Goal: Transaction & Acquisition: Purchase product/service

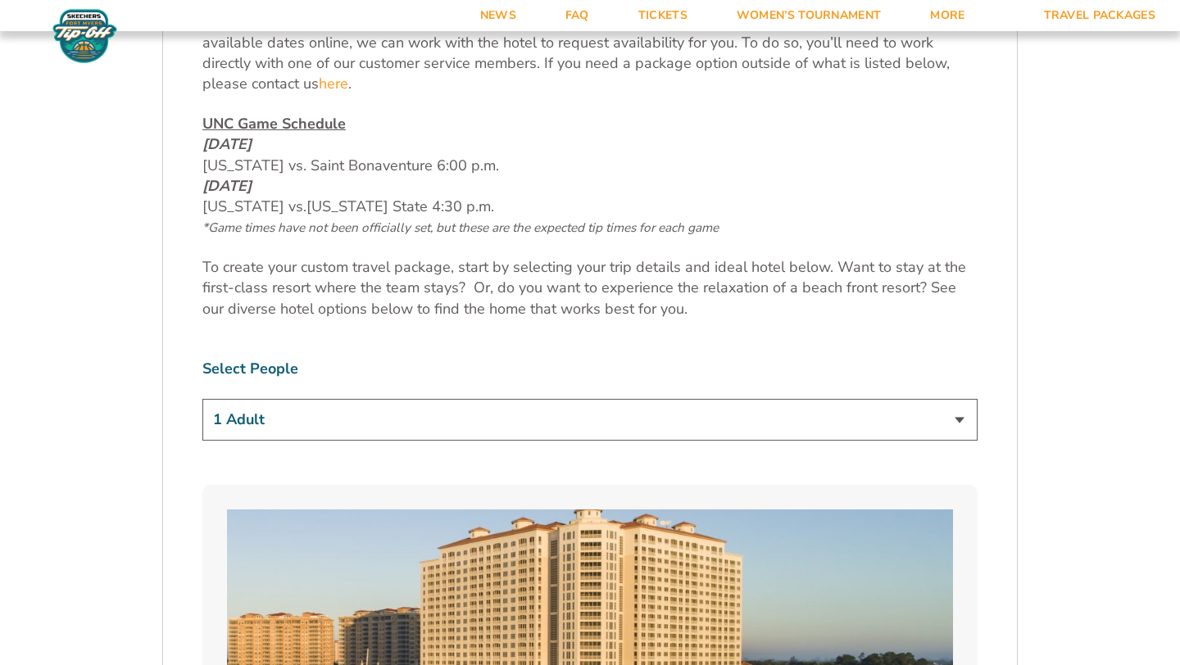
scroll to position [836, 0]
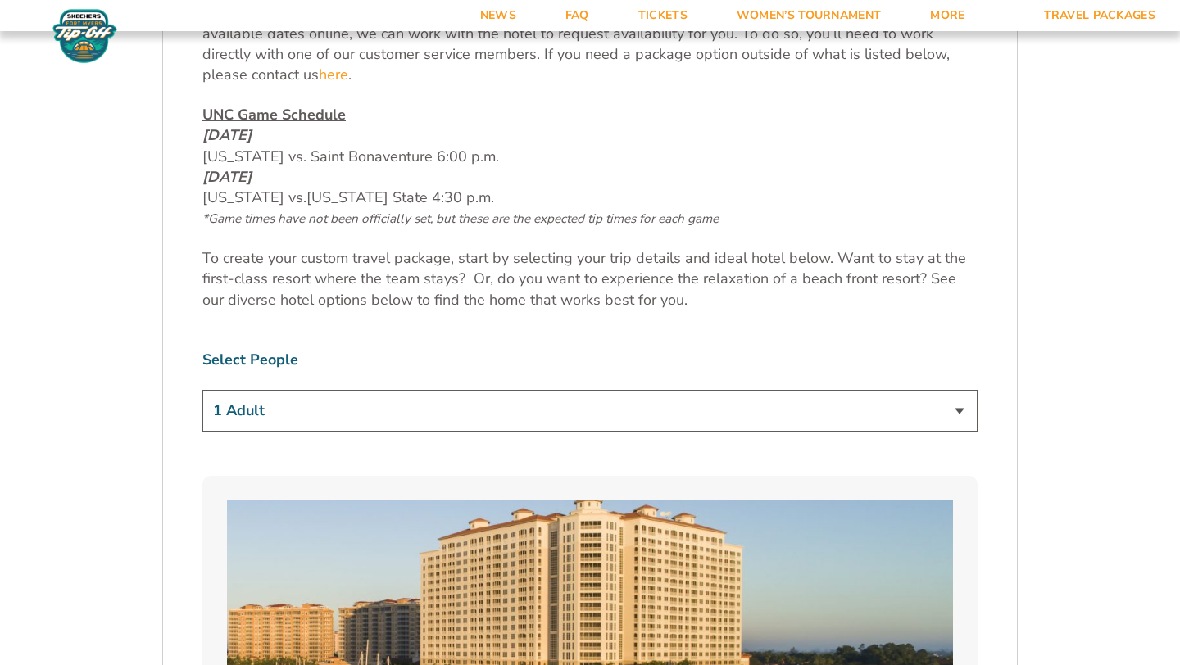
click at [911, 414] on select "1 Adult 2 Adults 3 Adults 4 Adults 2 Adults + 1 Child 2 Adults + 2 Children 2 A…" at bounding box center [589, 411] width 775 height 42
select select "2 Adults"
click at [202, 390] on select "1 Adult 2 Adults 3 Adults 4 Adults 2 Adults + 1 Child 2 Adults + 2 Children 2 A…" at bounding box center [589, 411] width 775 height 42
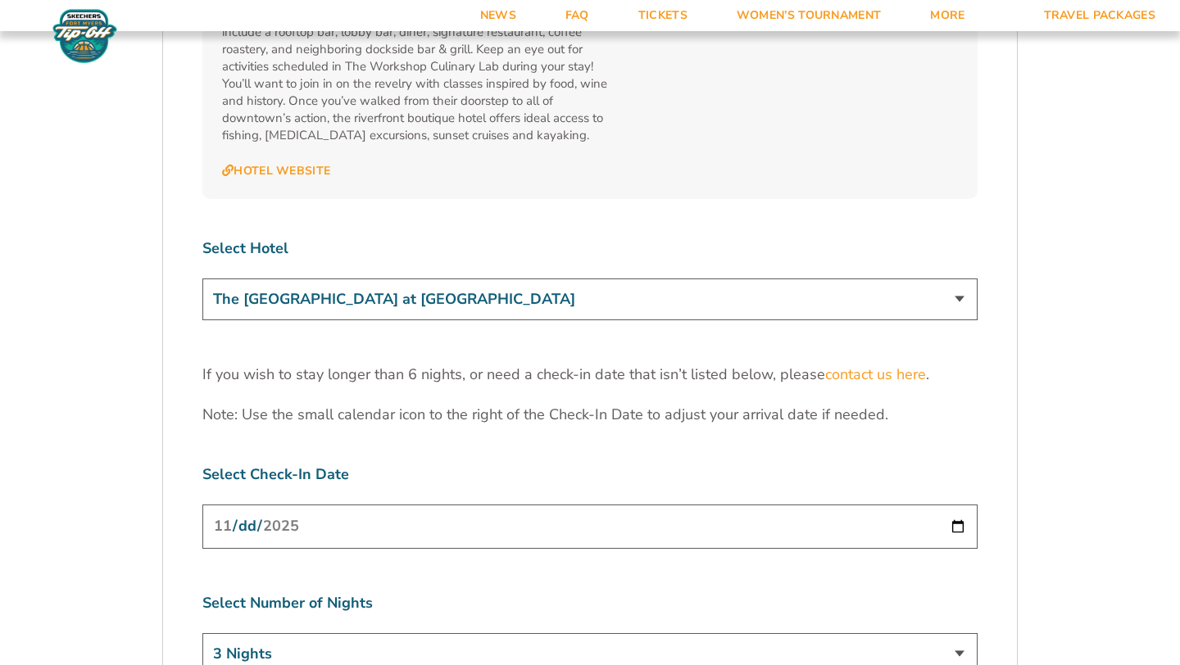
scroll to position [4943, 0]
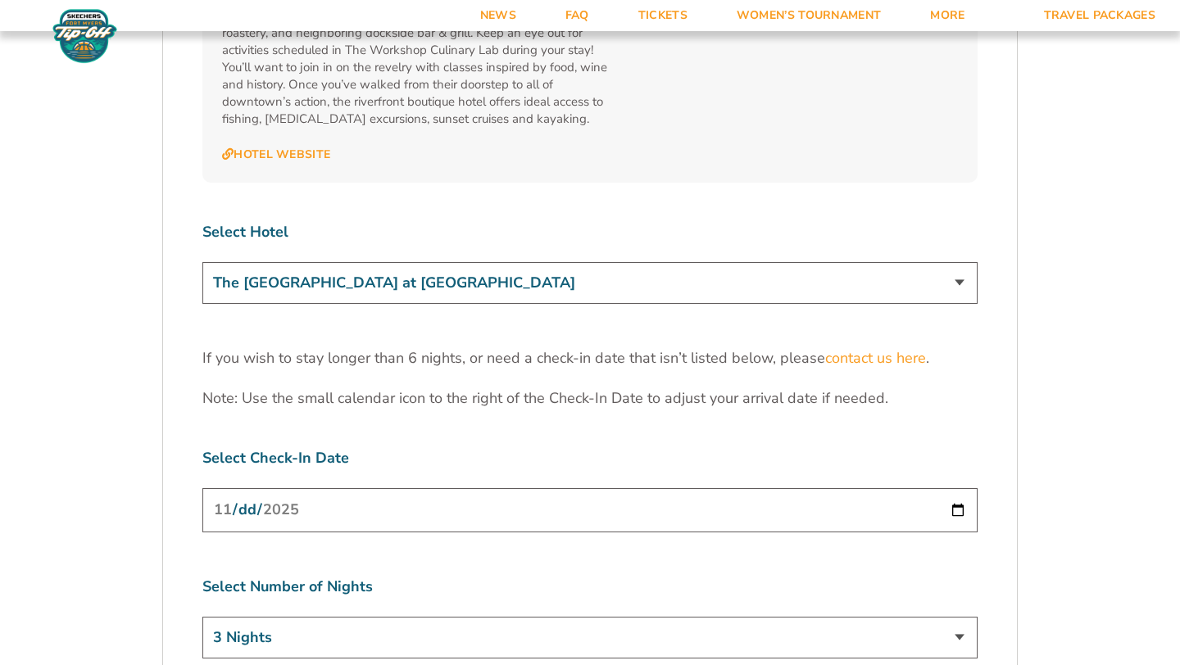
click at [954, 488] on input "2025-11-24" at bounding box center [589, 509] width 775 height 43
type input "2025-11-25"
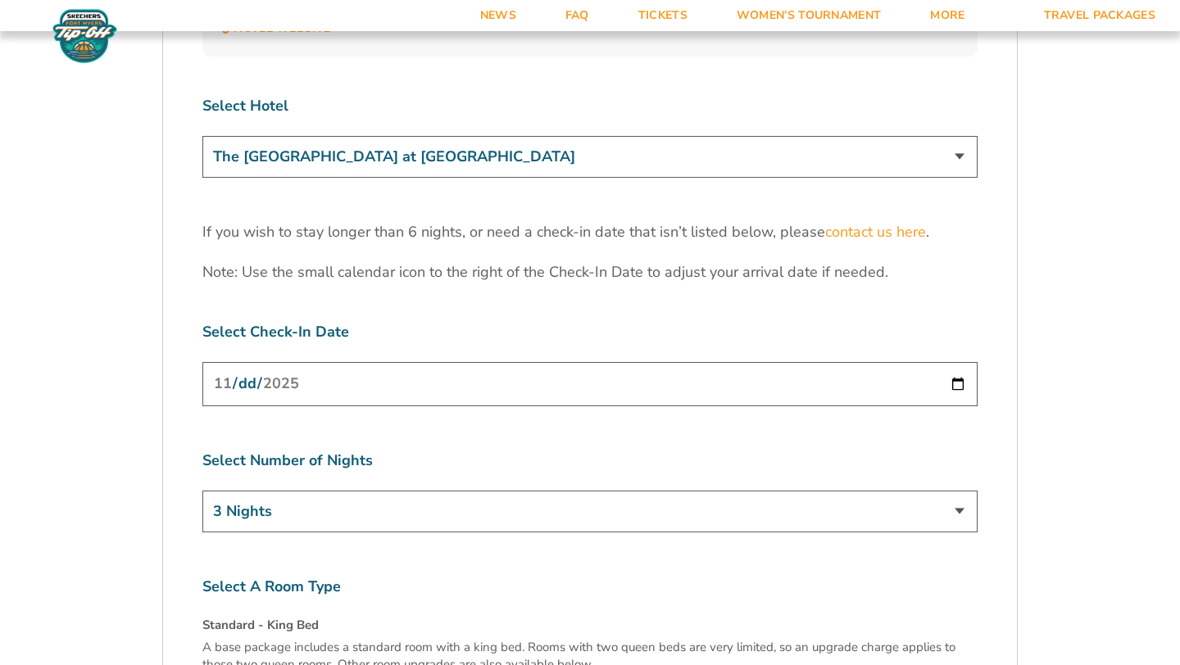
scroll to position [5068, 0]
click at [549, 492] on select "3 Nights 4 Nights 5 Nights 6 Nights" at bounding box center [589, 513] width 775 height 42
click at [202, 492] on select "3 Nights 4 Nights 5 Nights 6 Nights" at bounding box center [589, 513] width 775 height 42
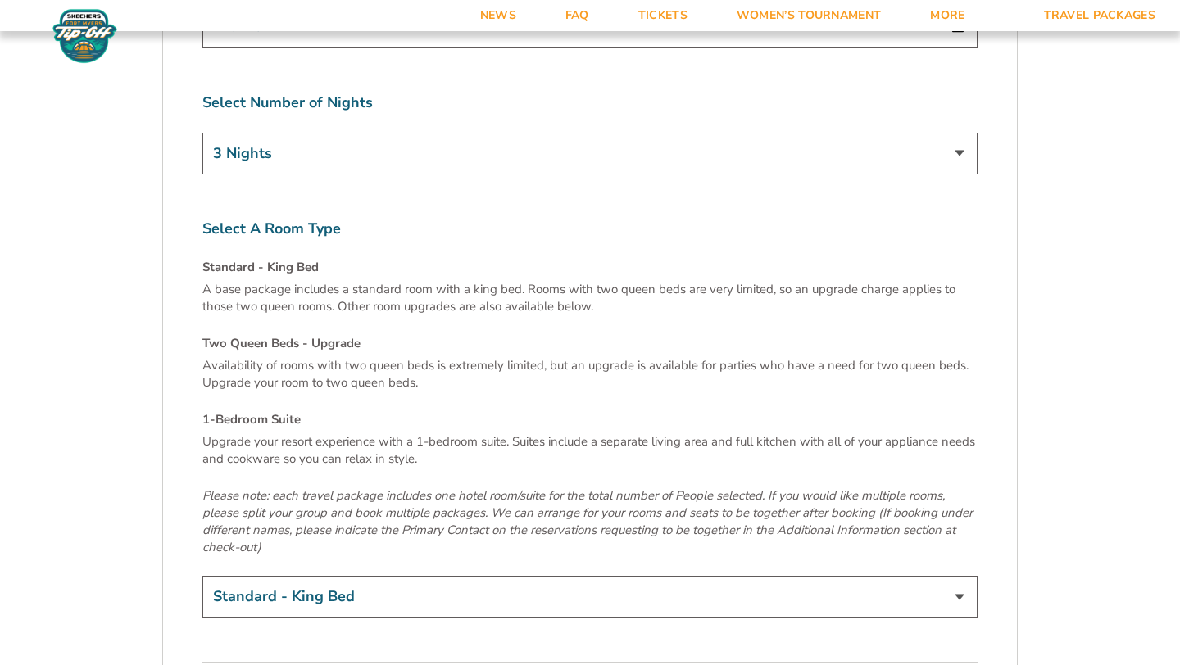
scroll to position [5429, 0]
click at [578, 574] on select "Standard - King Bed Two Queen Beds - Upgrade (+$15 per night) 1-Bedroom Suite (…" at bounding box center [589, 595] width 775 height 42
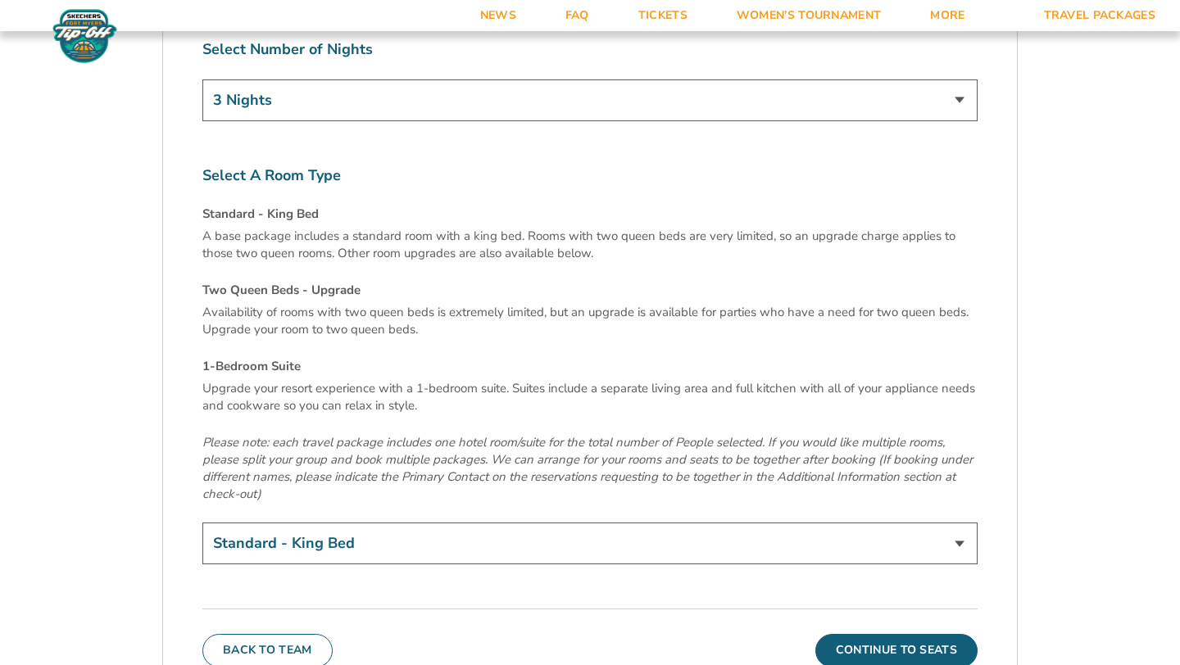
scroll to position [5482, 0]
click at [917, 632] on button "Continue To Seats" at bounding box center [896, 648] width 162 height 33
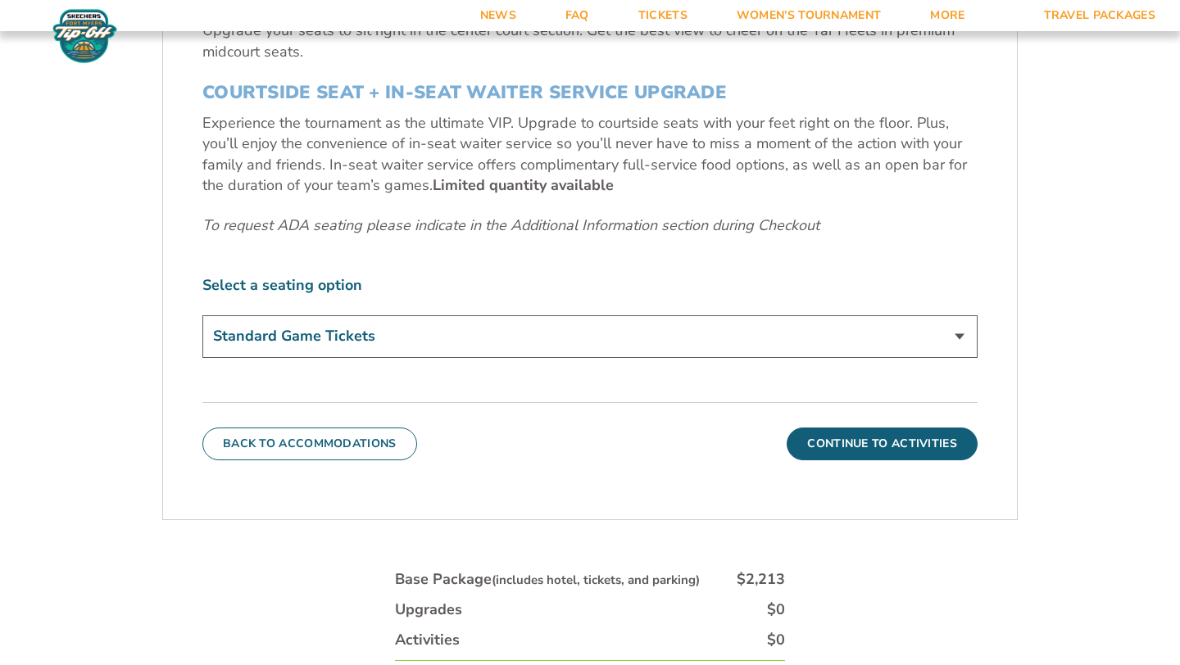
scroll to position [782, 0]
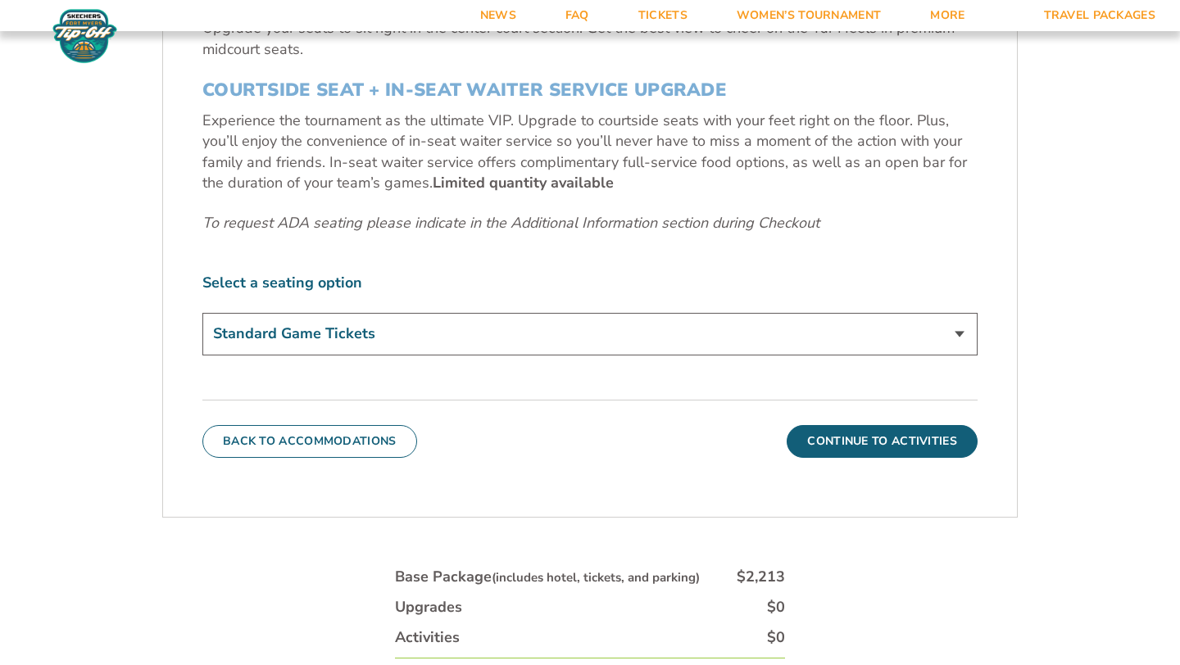
click at [644, 343] on select "Standard Game Tickets Midcourt Seat Upgrade (+$140 per person) Courtside Seat +…" at bounding box center [589, 334] width 775 height 42
select select "Midcourt Seat Upgrade"
click at [202, 313] on select "Standard Game Tickets Midcourt Seat Upgrade (+$140 per person) Courtside Seat +…" at bounding box center [589, 334] width 775 height 42
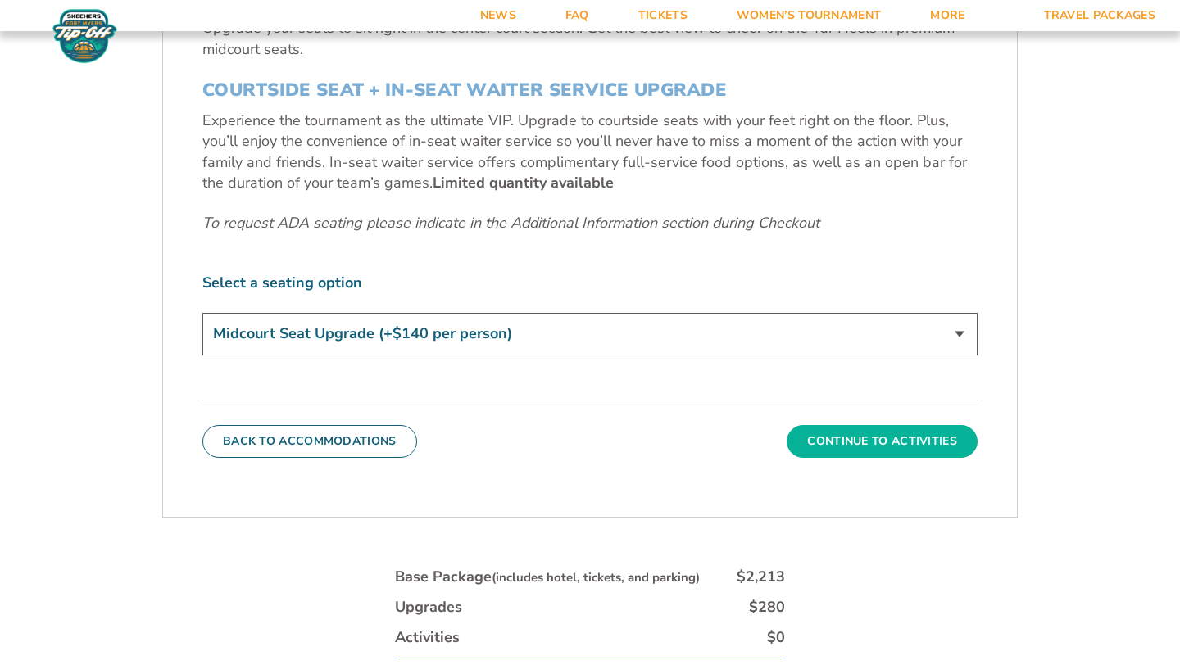
click at [887, 443] on button "Continue To Activities" at bounding box center [882, 441] width 191 height 33
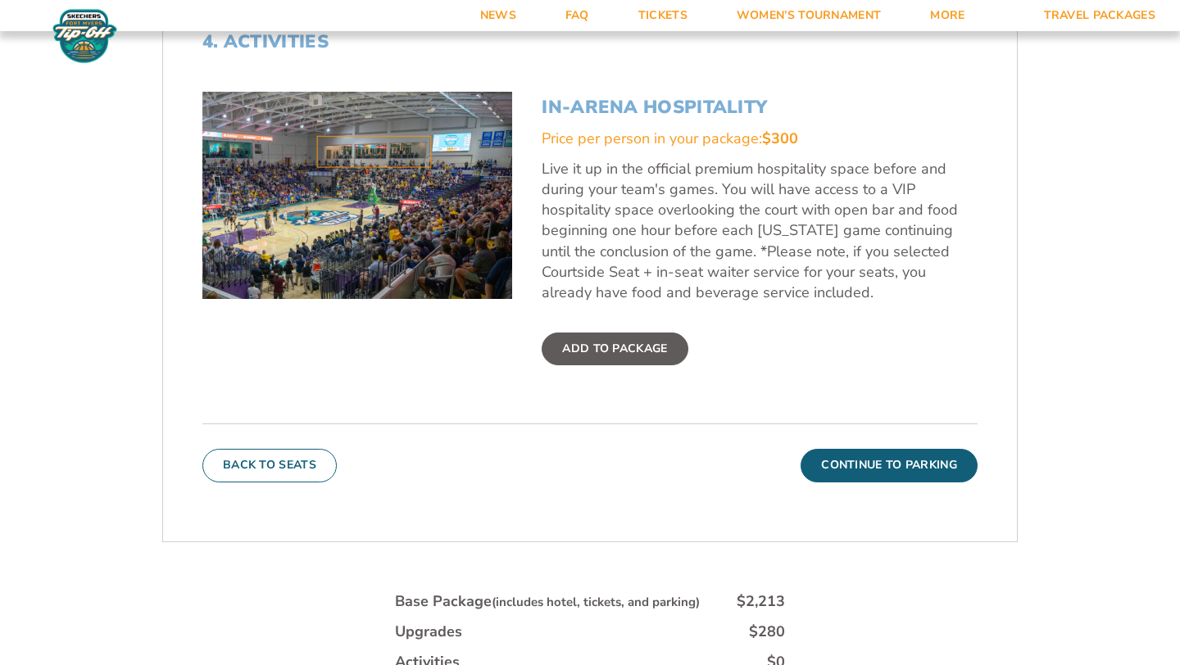
scroll to position [596, 0]
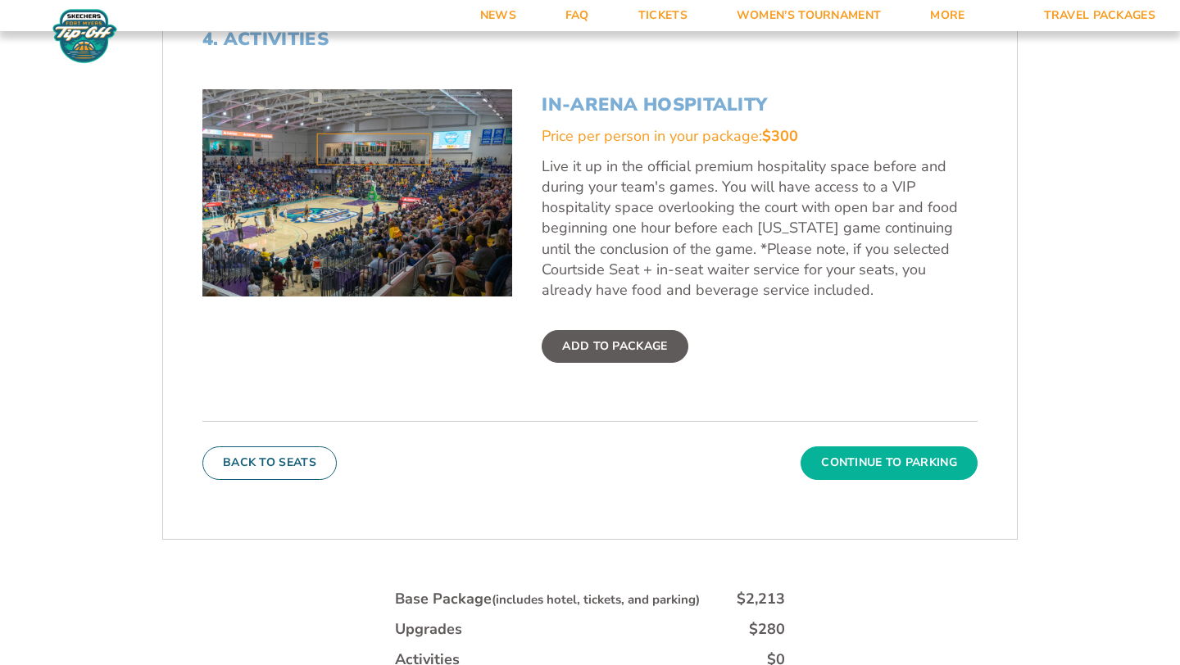
click at [894, 461] on button "Continue To Parking" at bounding box center [888, 463] width 177 height 33
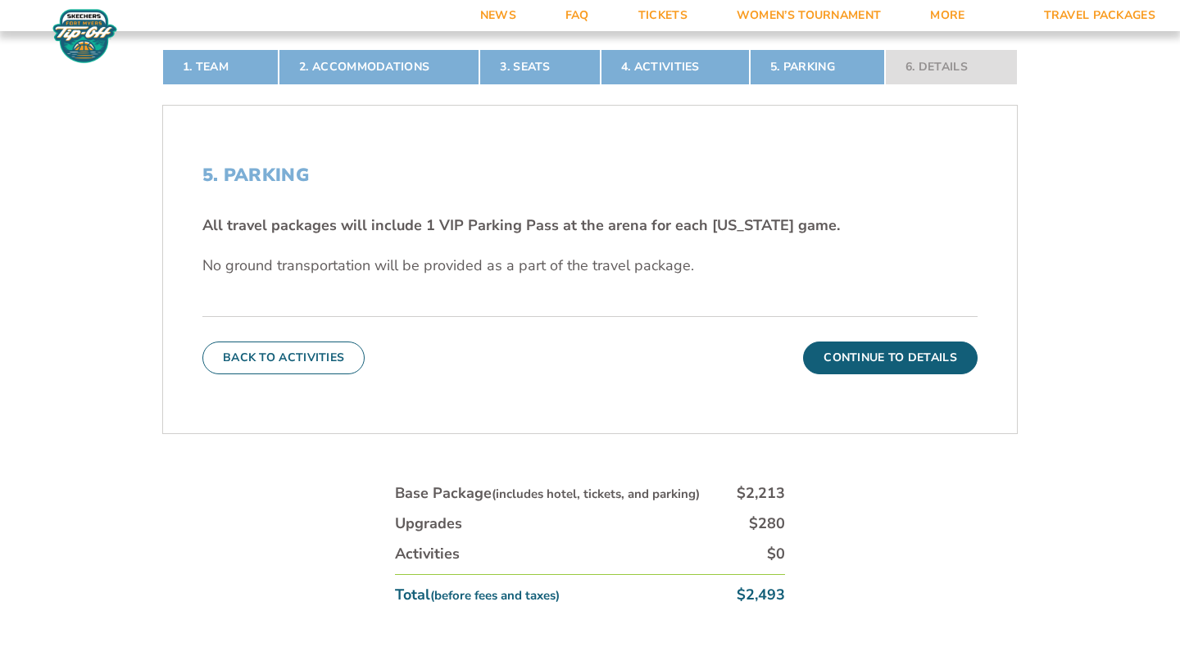
scroll to position [465, 0]
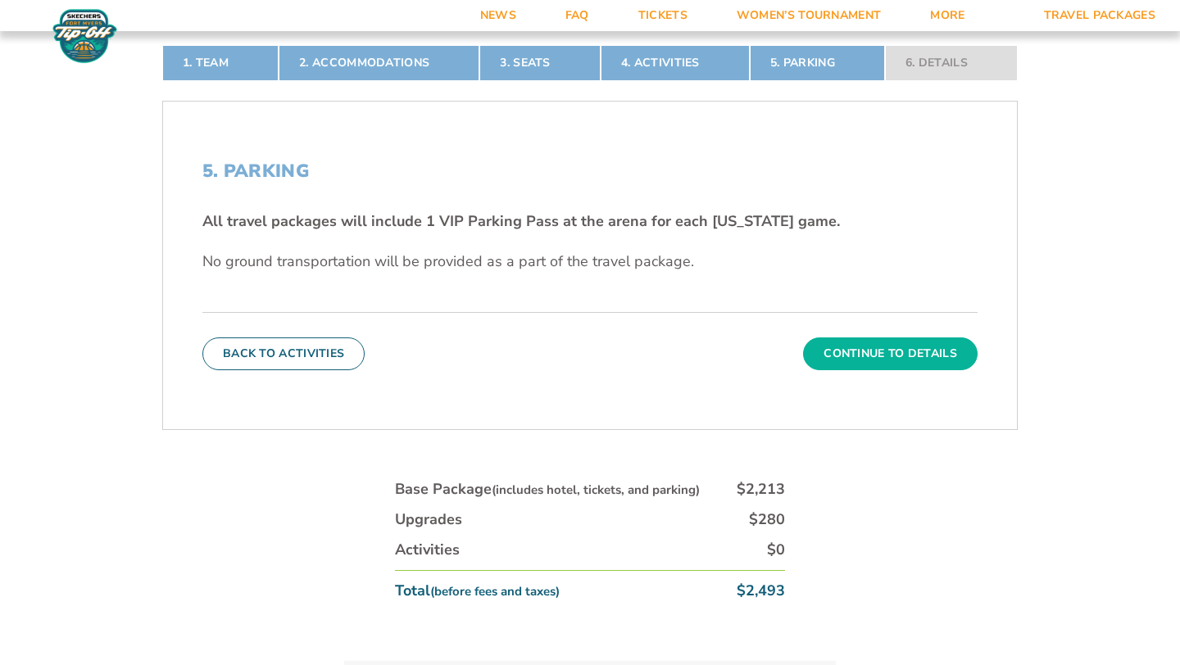
click at [910, 356] on button "Continue To Details" at bounding box center [890, 354] width 175 height 33
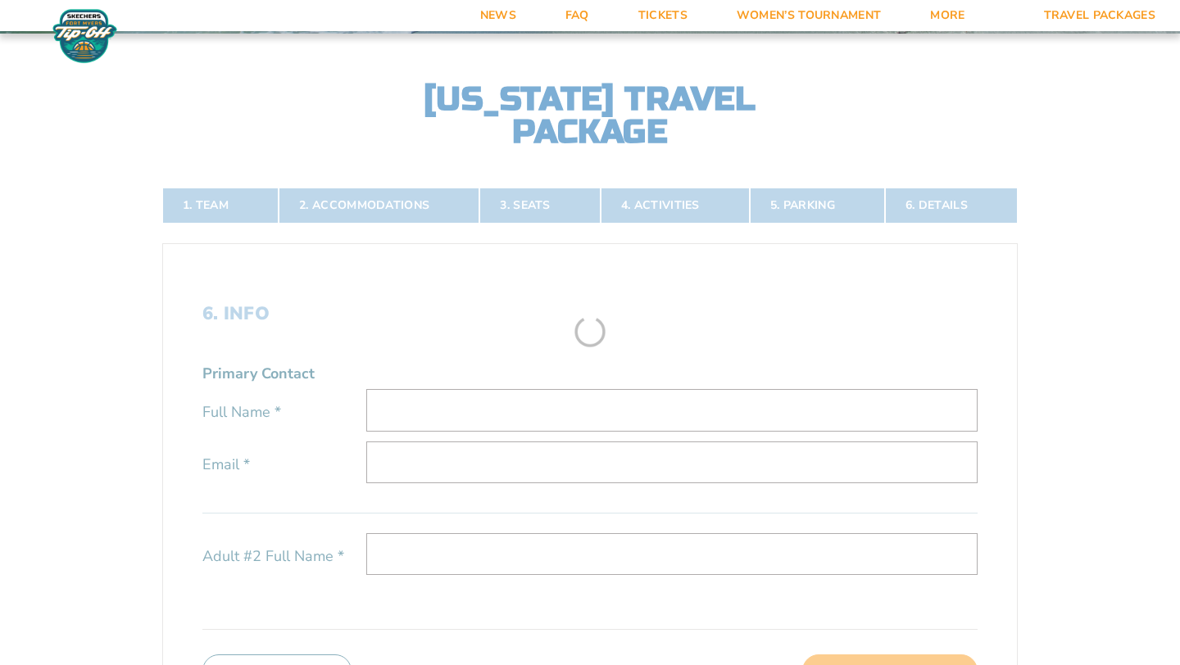
scroll to position [315, 0]
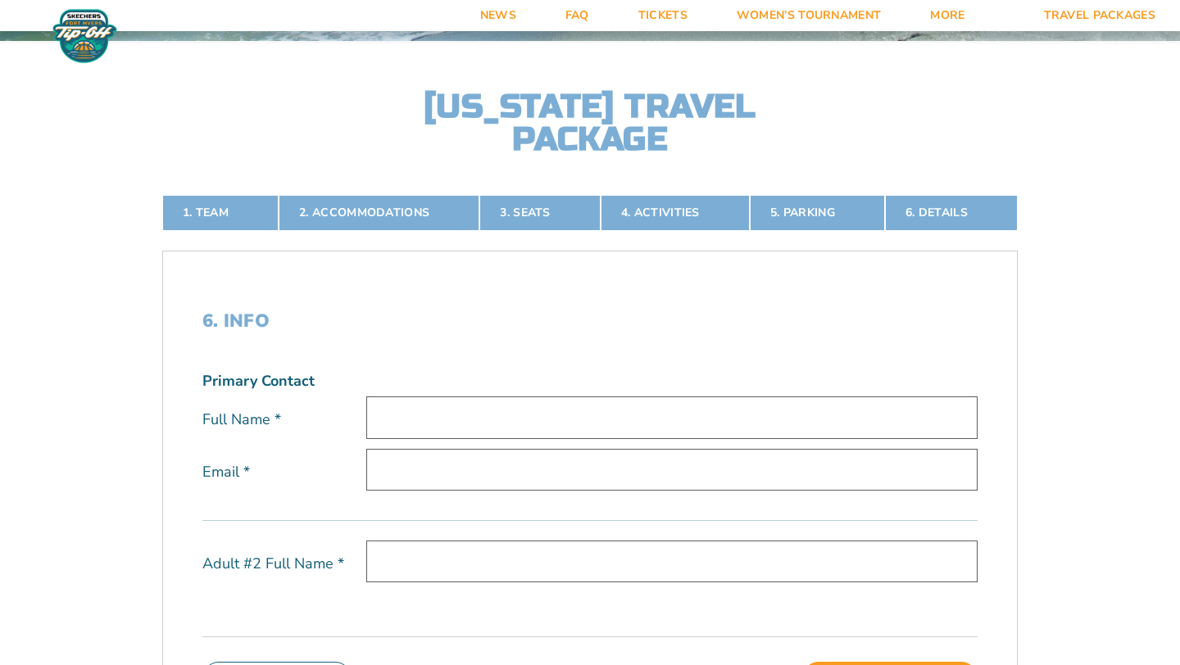
click at [418, 413] on input "text" at bounding box center [671, 418] width 611 height 42
type input "Joe Vedus"
type input "[EMAIL_ADDRESS][DOMAIN_NAME]"
click at [462, 566] on input "text" at bounding box center [671, 562] width 611 height 42
type input "Penny Vedus"
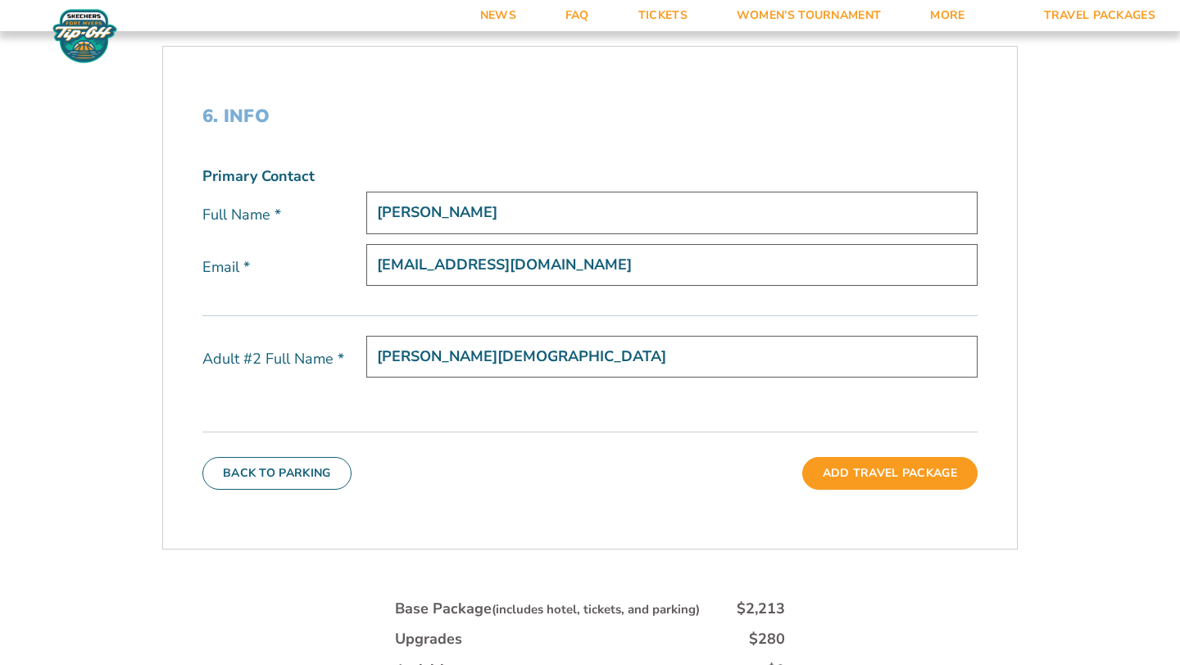
scroll to position [534, 0]
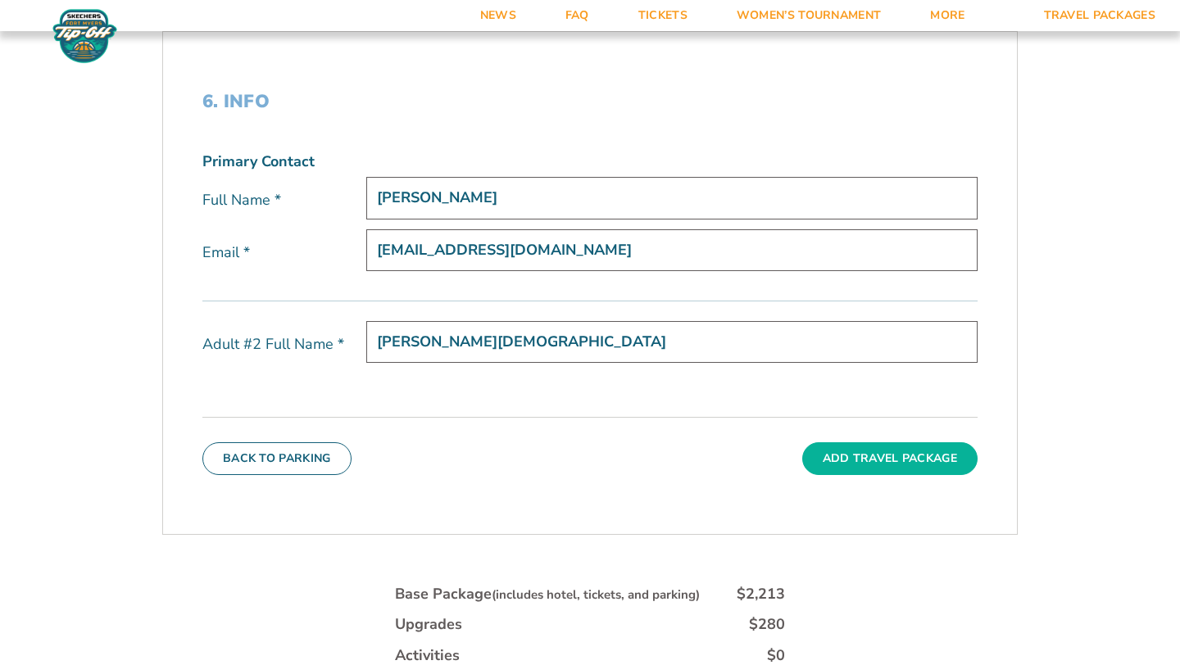
click at [890, 460] on button "Add Travel Package" at bounding box center [889, 458] width 175 height 33
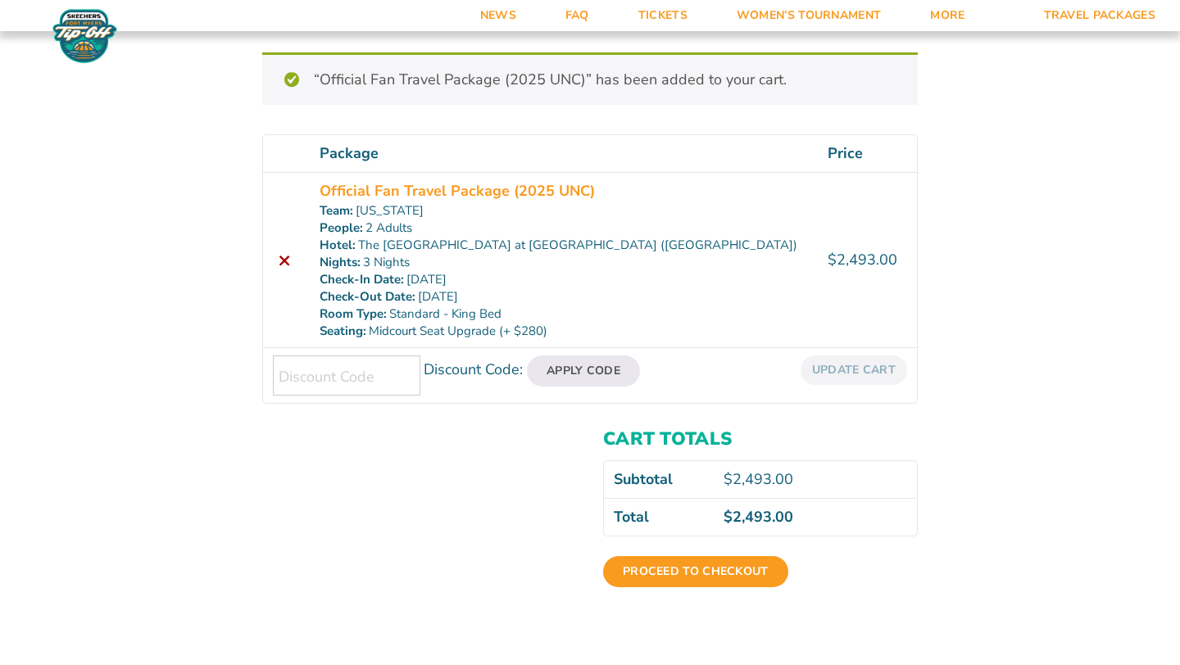
scroll to position [195, 0]
click at [690, 572] on link "Proceed to checkout" at bounding box center [695, 572] width 185 height 31
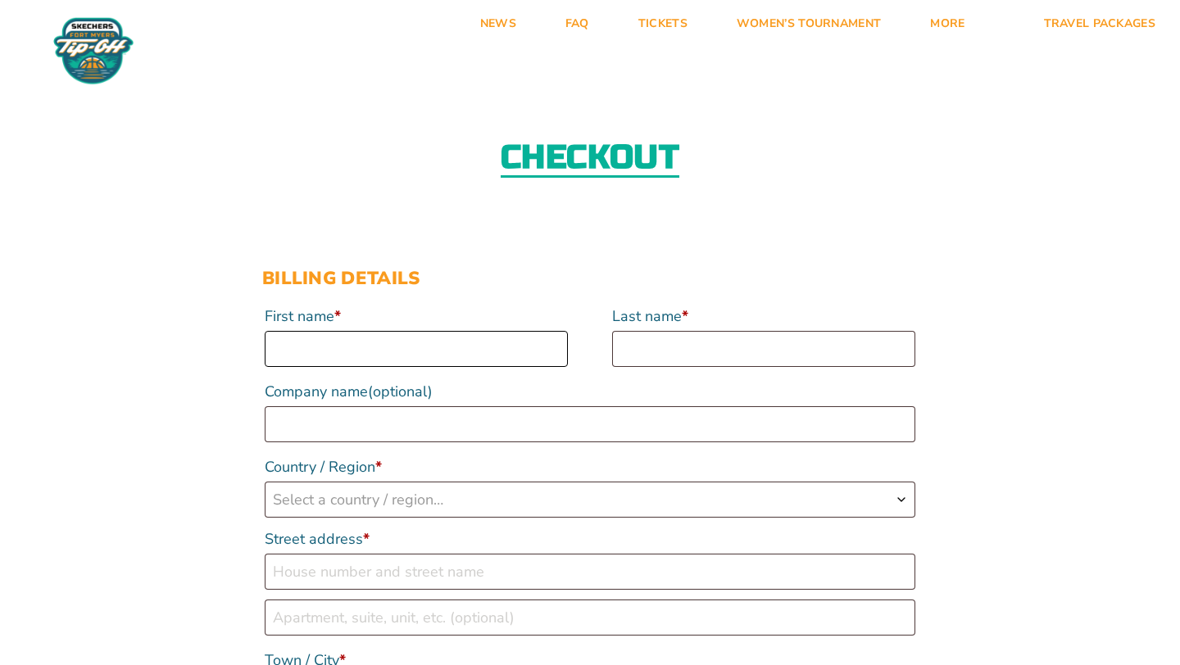
click at [366, 350] on input "First name *" at bounding box center [416, 349] width 303 height 36
type input "[PERSON_NAME]"
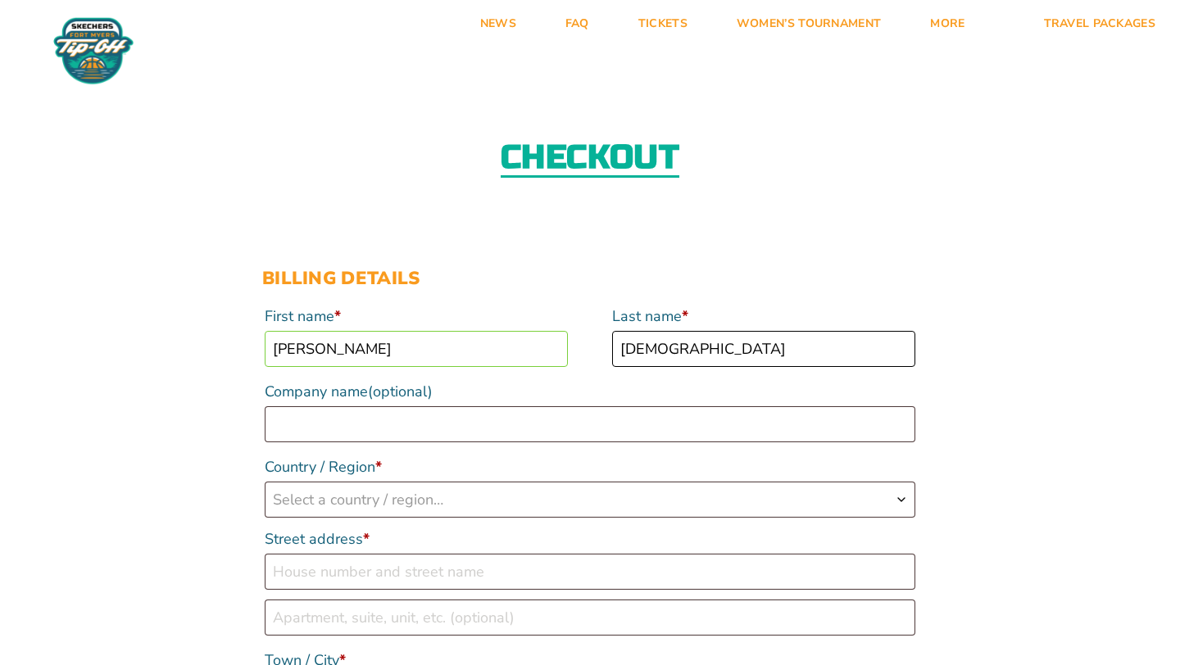
type input "[DEMOGRAPHIC_DATA]"
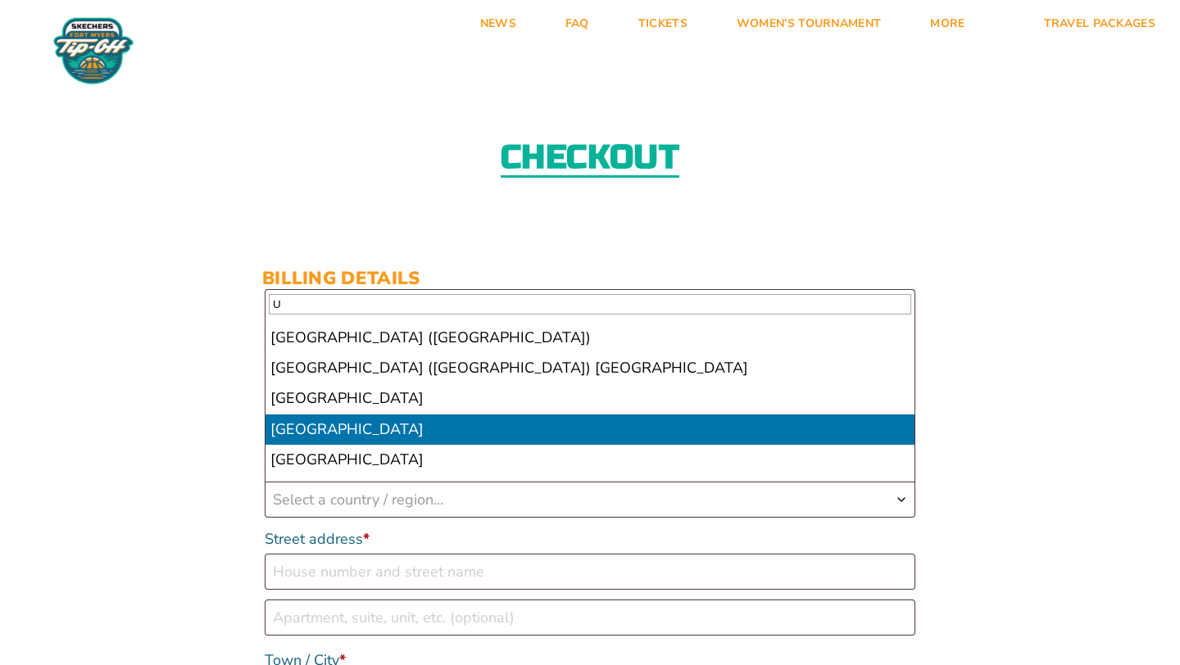
scroll to position [2219, 0]
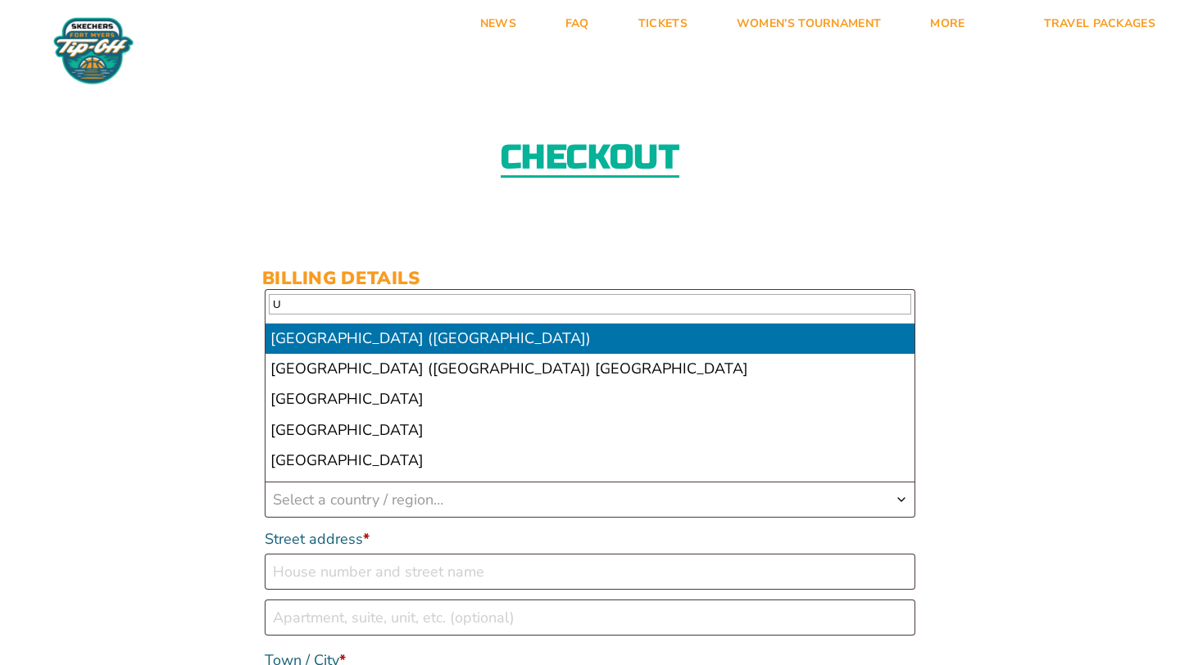
select select "US"
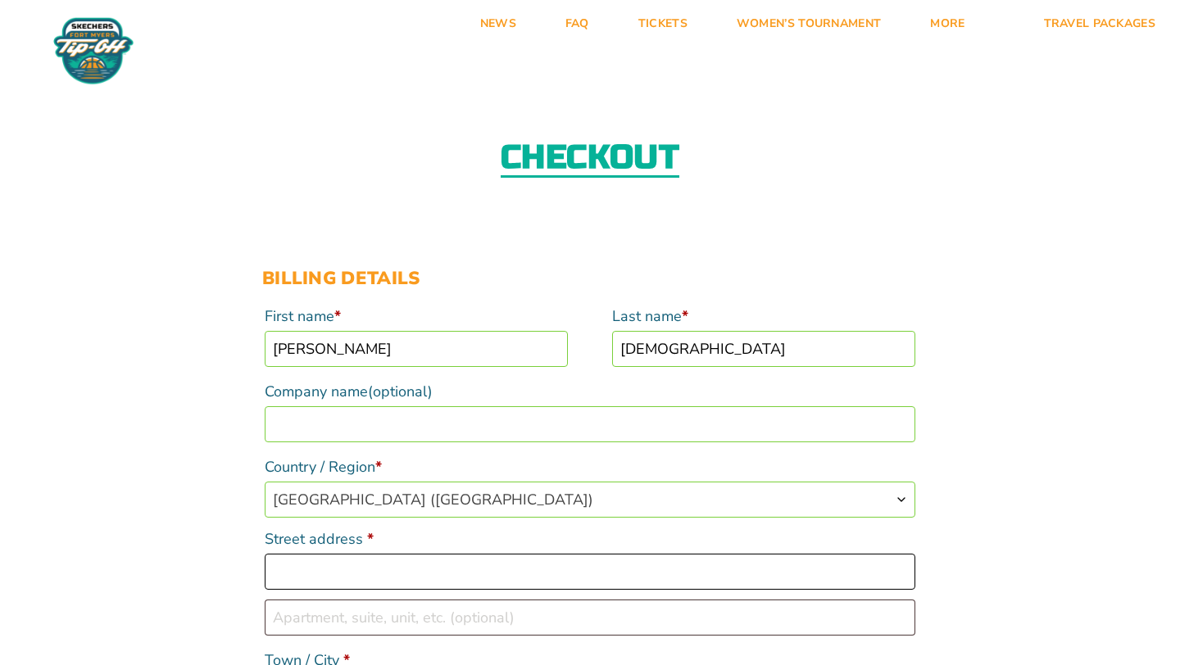
click at [379, 571] on input "Street address *" at bounding box center [590, 572] width 651 height 36
type input "[STREET_ADDRESS]"
type input "[PERSON_NAME]"
select select "OR"
type input "97080"
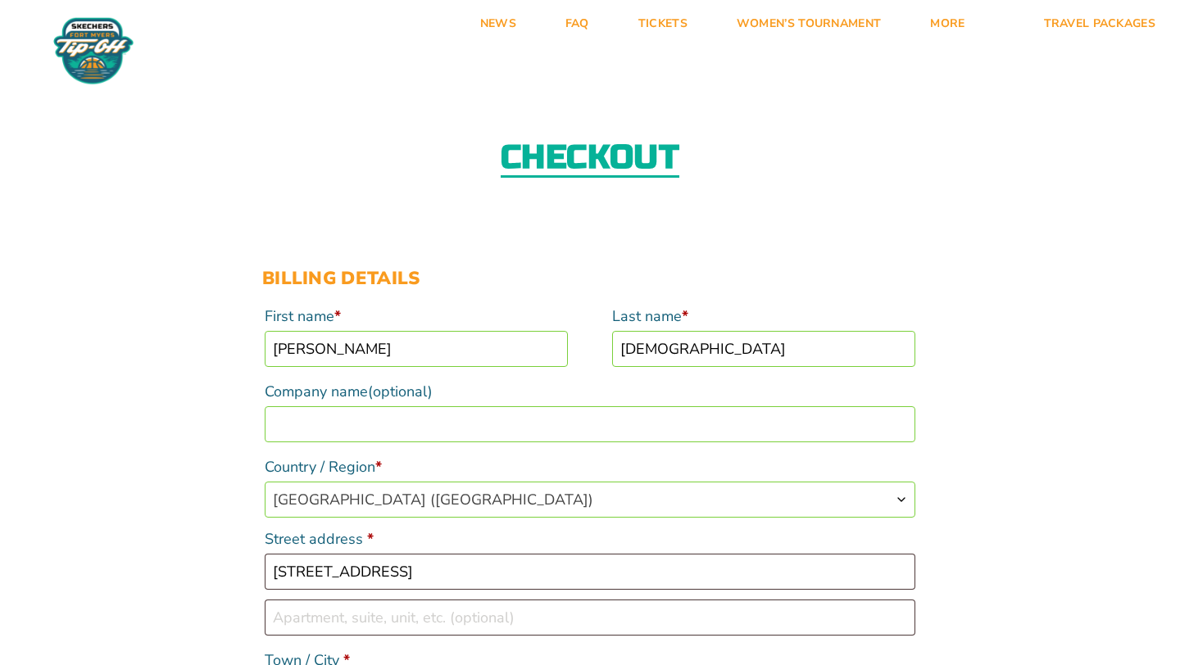
type input "15034078632"
type input "[EMAIL_ADDRESS][DOMAIN_NAME]"
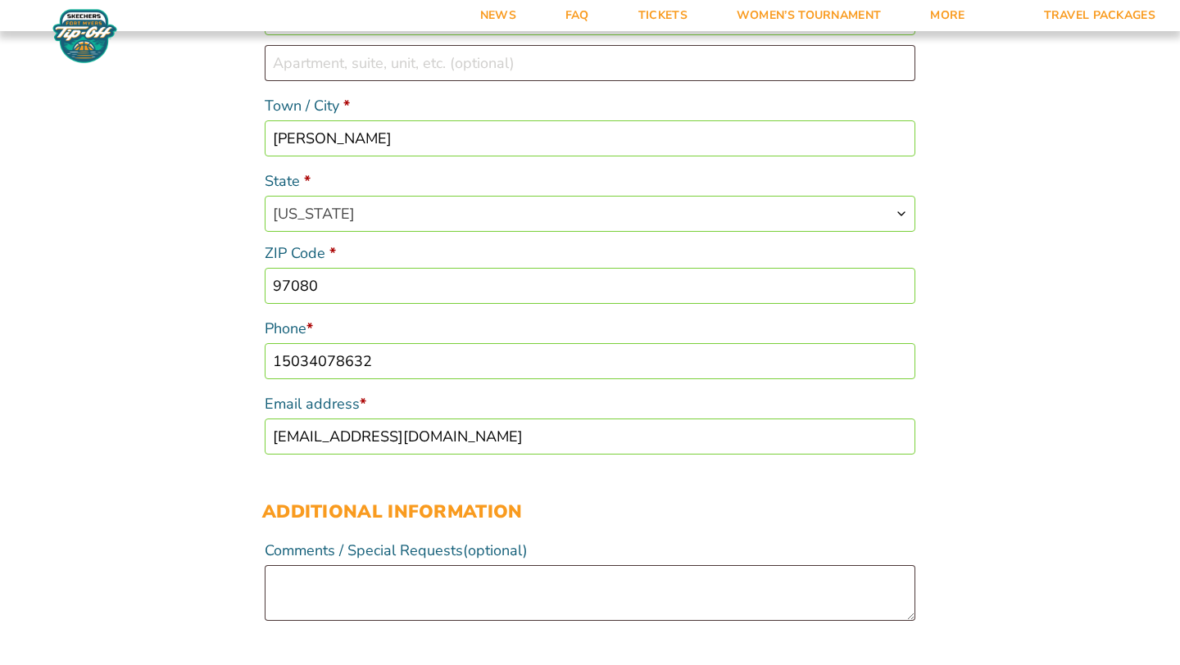
scroll to position [556, 0]
click at [415, 355] on input "15034078632" at bounding box center [590, 360] width 651 height 36
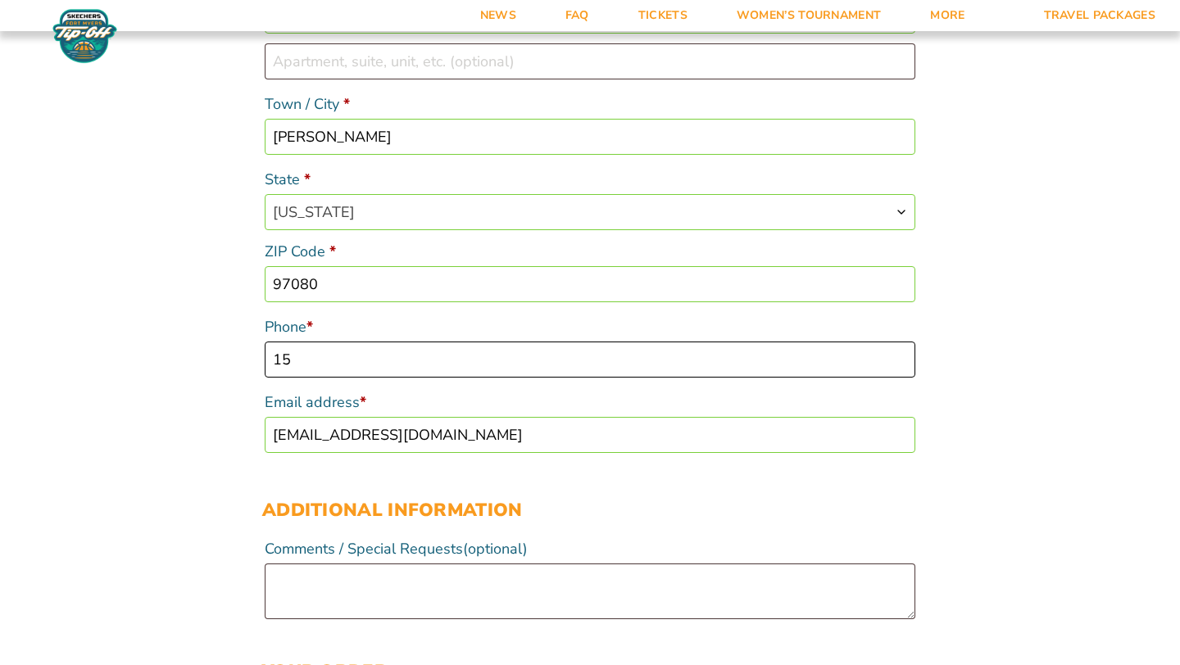
type input "1"
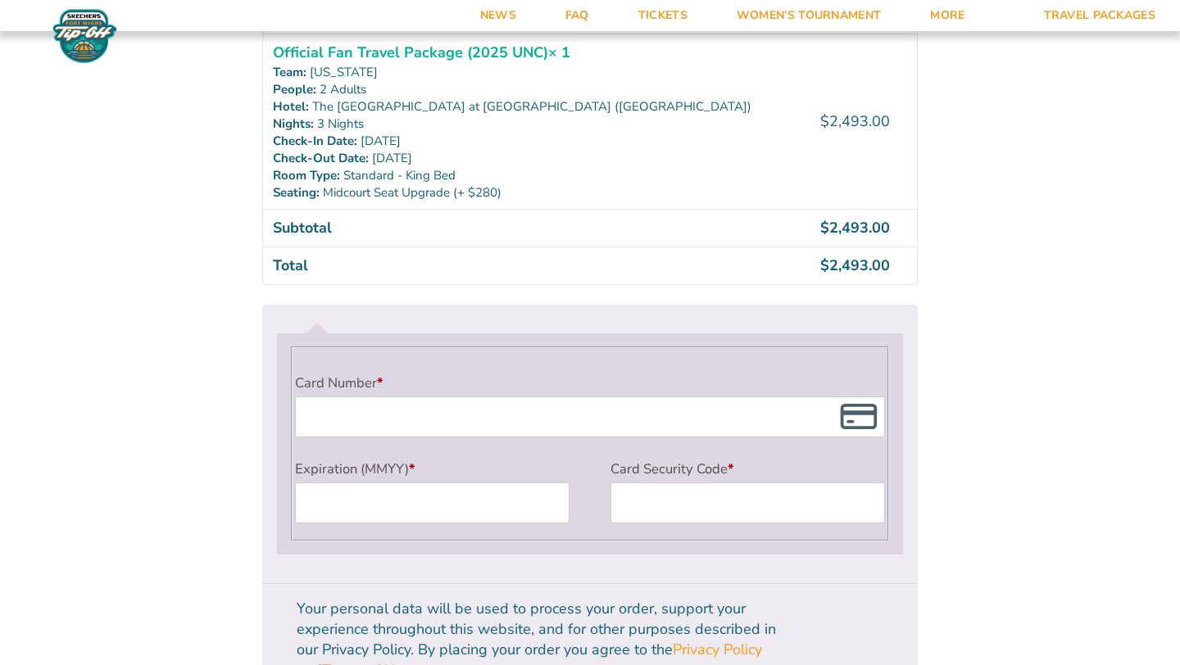
scroll to position [1261, 0]
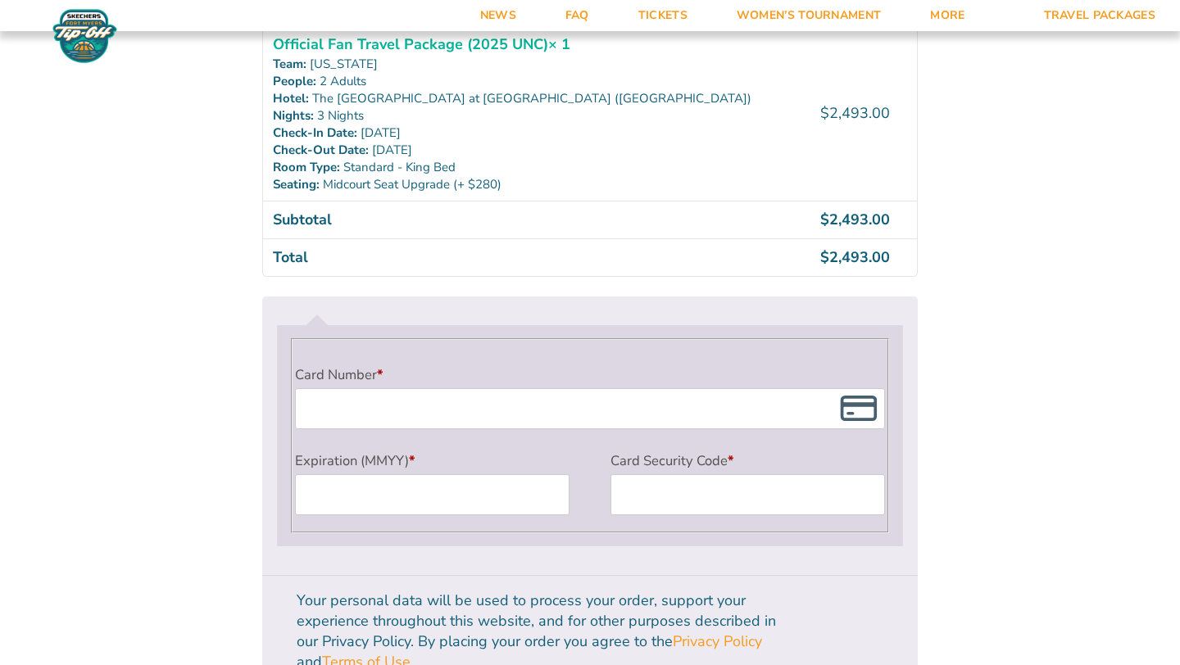
type input "9712218158"
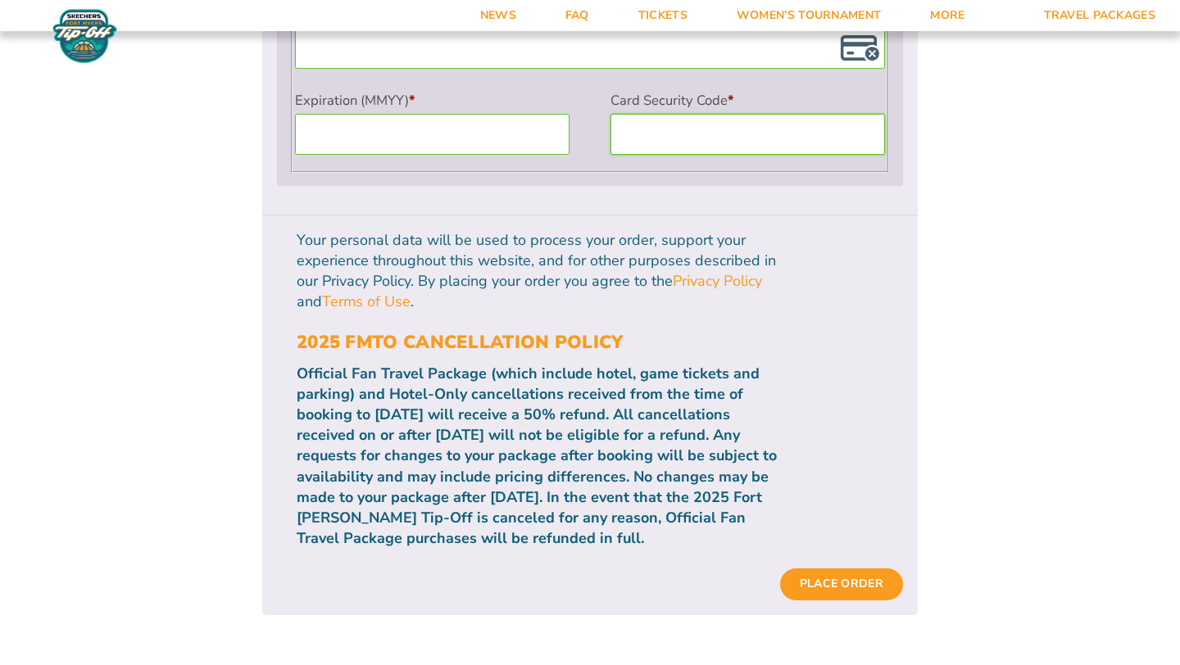
scroll to position [1626, 0]
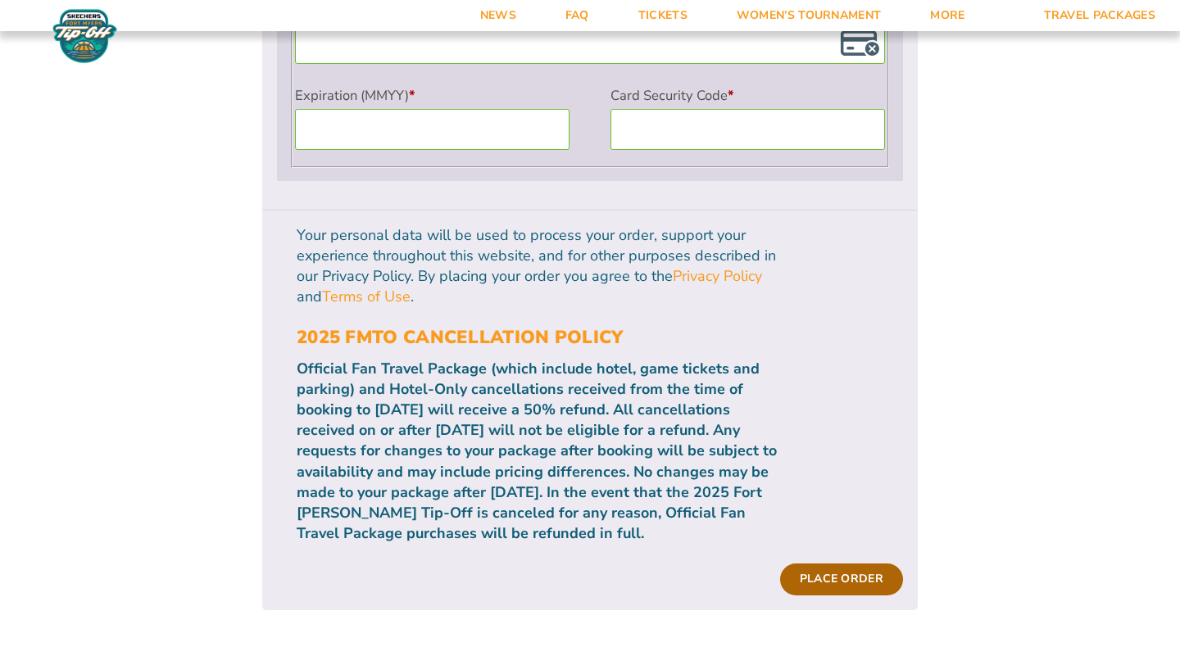
click at [837, 564] on button "Place order" at bounding box center [841, 579] width 123 height 31
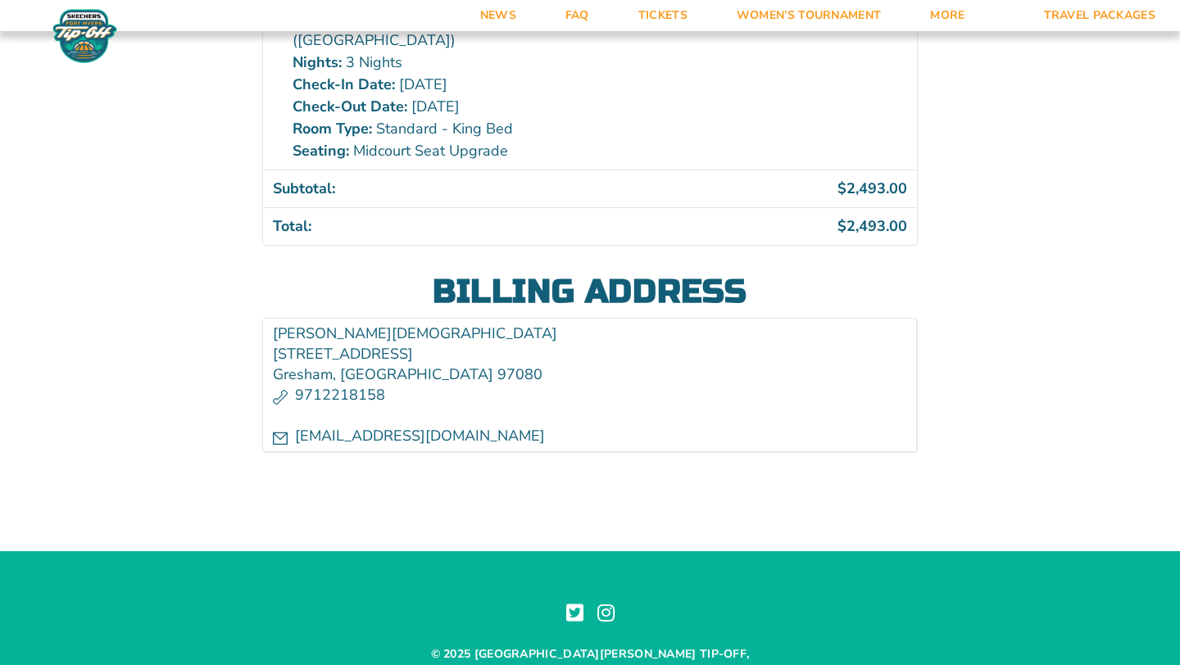
scroll to position [642, 0]
